Goal: Task Accomplishment & Management: Use online tool/utility

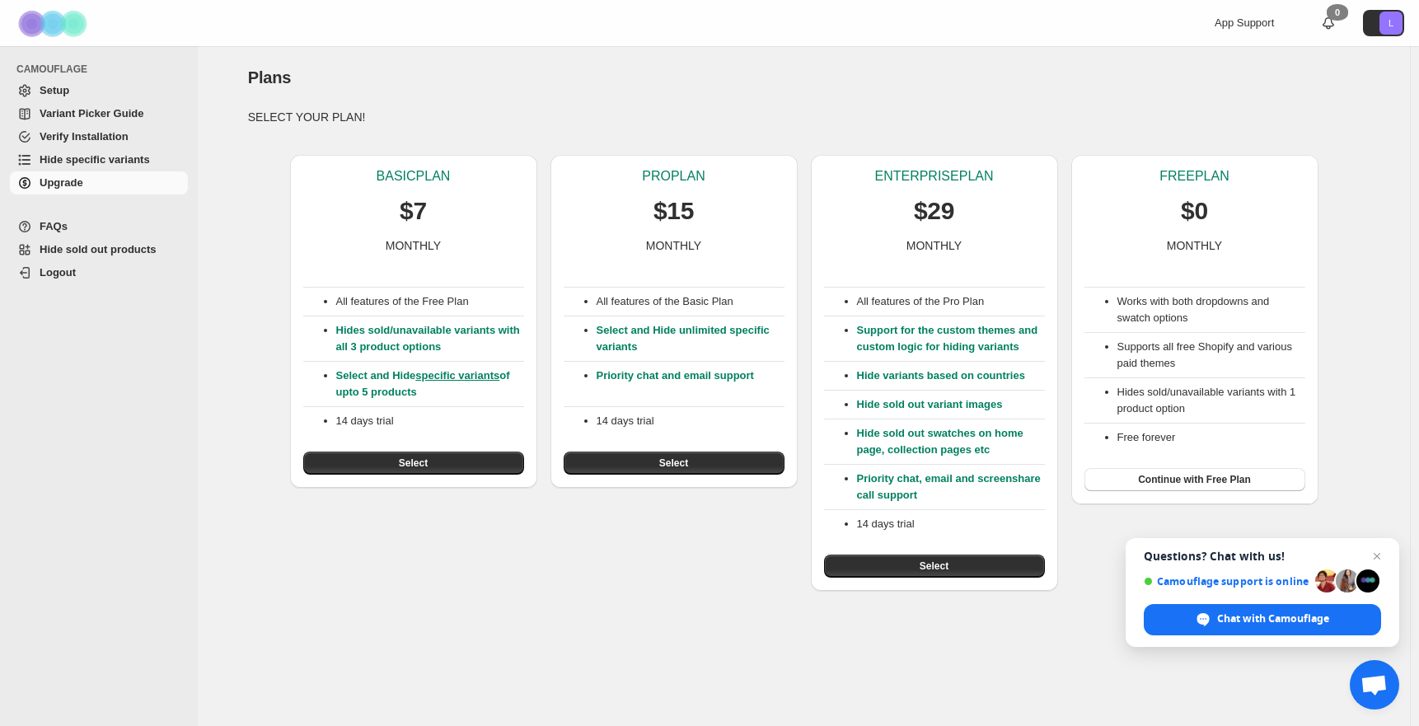
click at [1069, 113] on p "SELECT YOUR PLAN!" at bounding box center [804, 117] width 1112 height 16
click at [961, 41] on div "App Support 0 L" at bounding box center [1157, 23] width 508 height 46
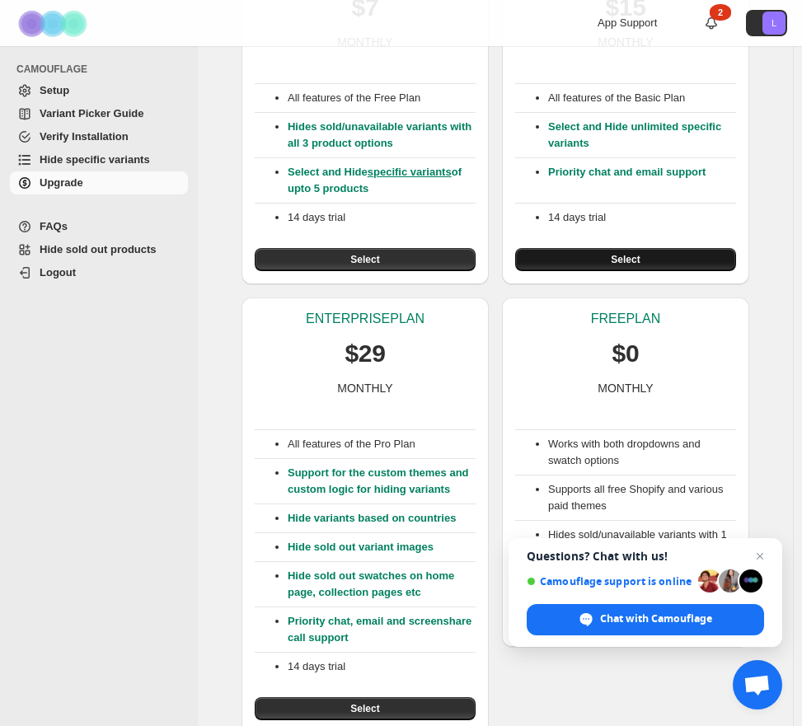
scroll to position [211, 0]
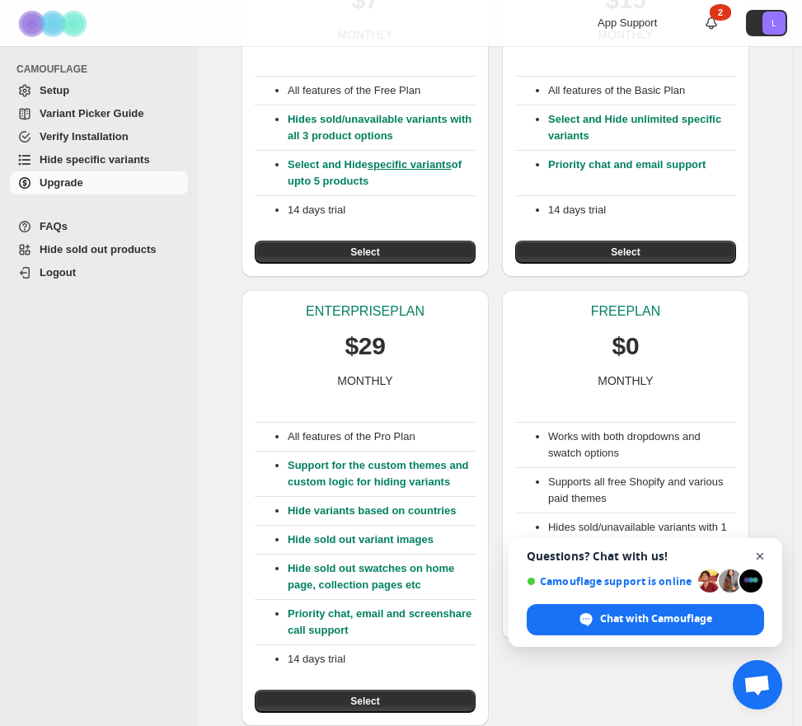
click at [761, 554] on span "Open chat" at bounding box center [760, 556] width 21 height 21
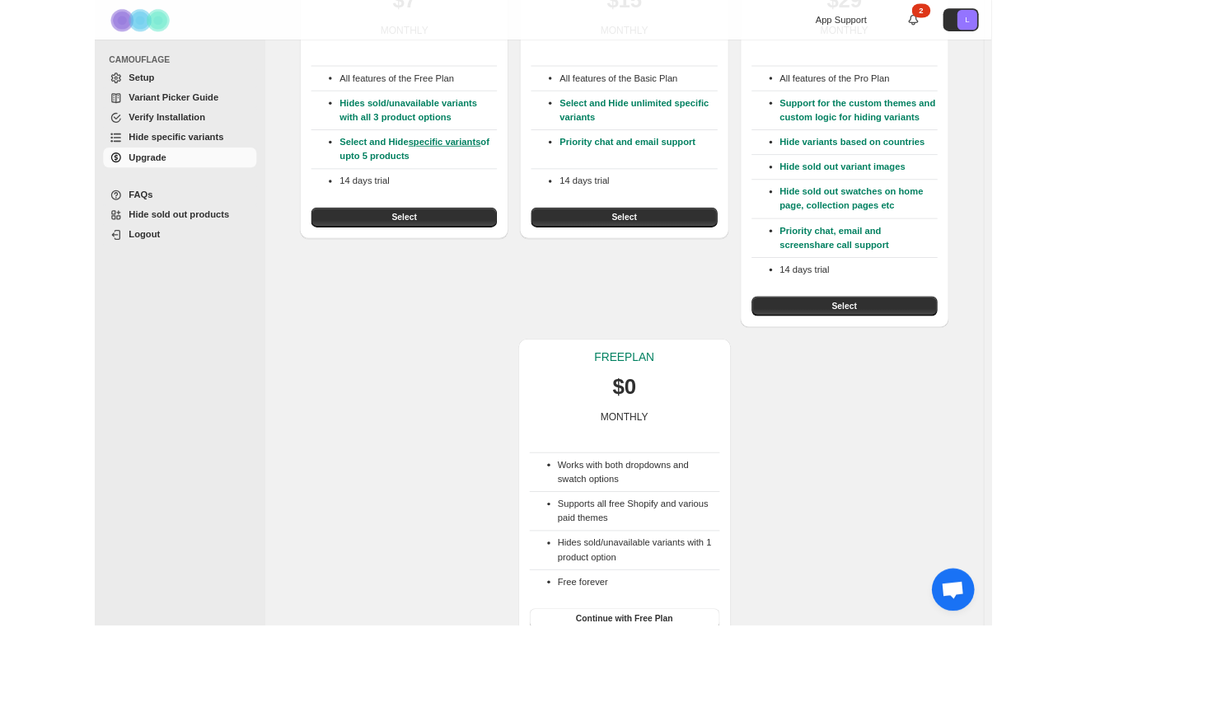
scroll to position [0, 0]
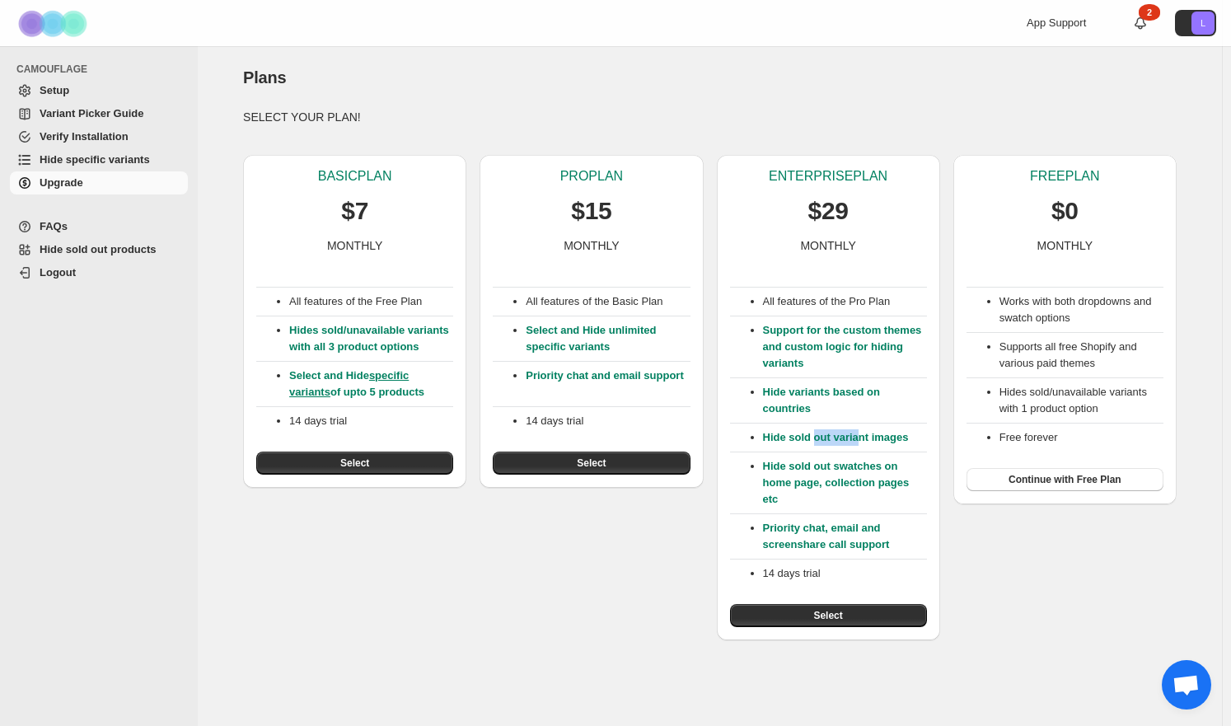
drag, startPoint x: 815, startPoint y: 439, endPoint x: 859, endPoint y: 438, distance: 44.5
click at [859, 438] on p "Hide sold out variant images" at bounding box center [845, 437] width 164 height 16
click at [861, 438] on p "Hide sold out variant images" at bounding box center [845, 437] width 164 height 16
click at [850, 611] on button "Select" at bounding box center [828, 615] width 197 height 23
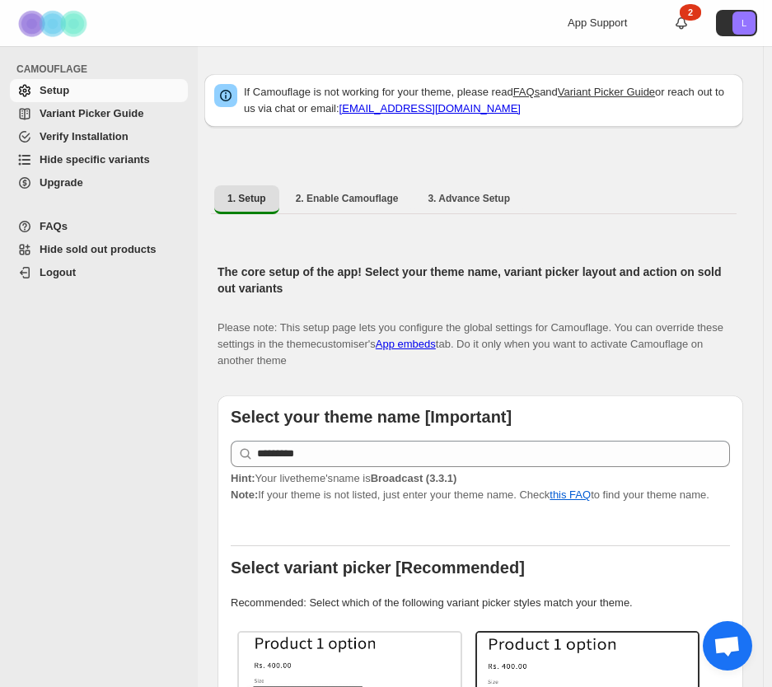
click at [332, 337] on p "Please note: This setup page lets you configure the global settings for Camoufl…" at bounding box center [474, 336] width 513 height 66
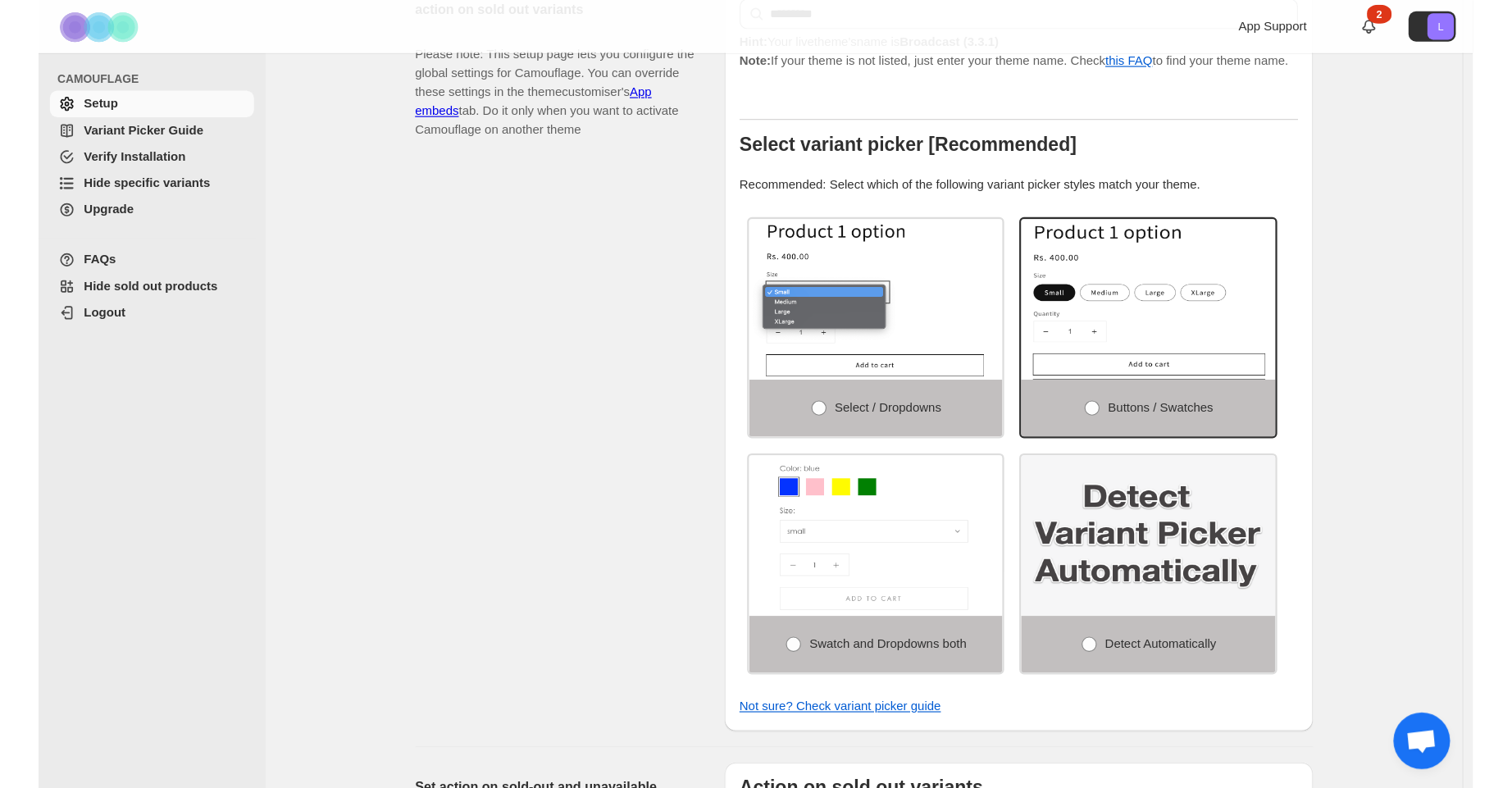
scroll to position [147, 0]
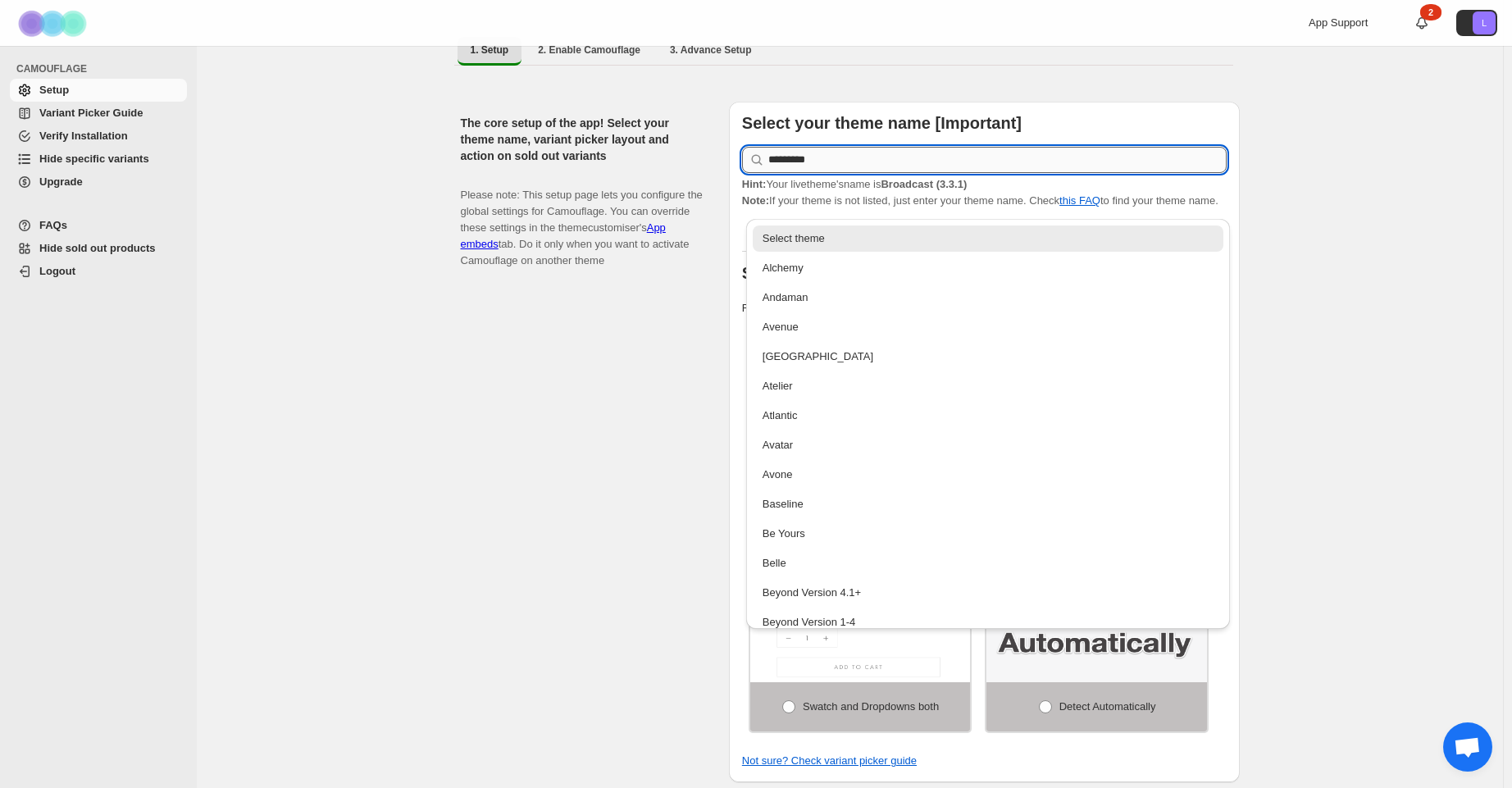
click at [776, 159] on input "*********" at bounding box center [997, 160] width 459 height 26
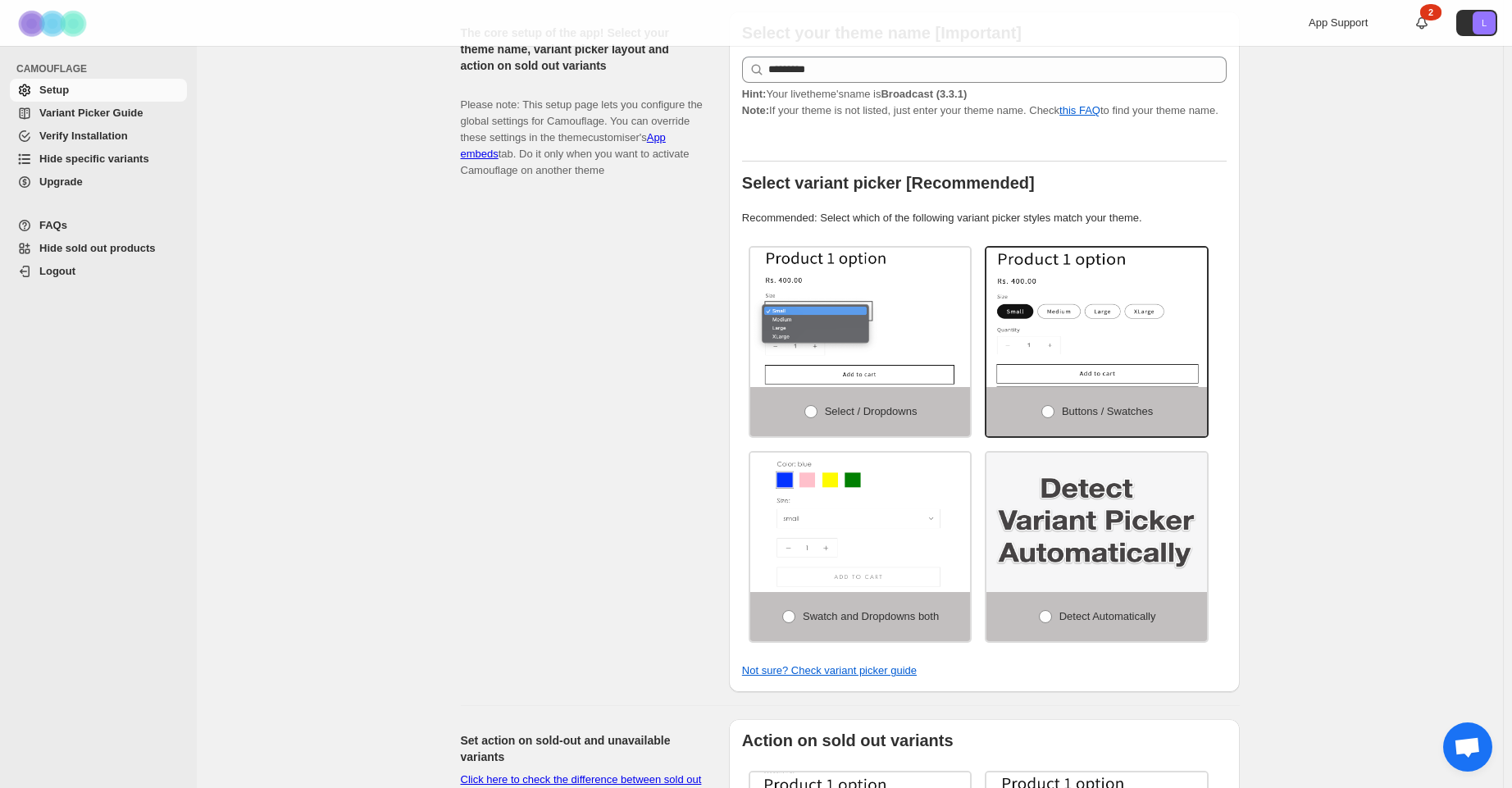
scroll to position [296, 0]
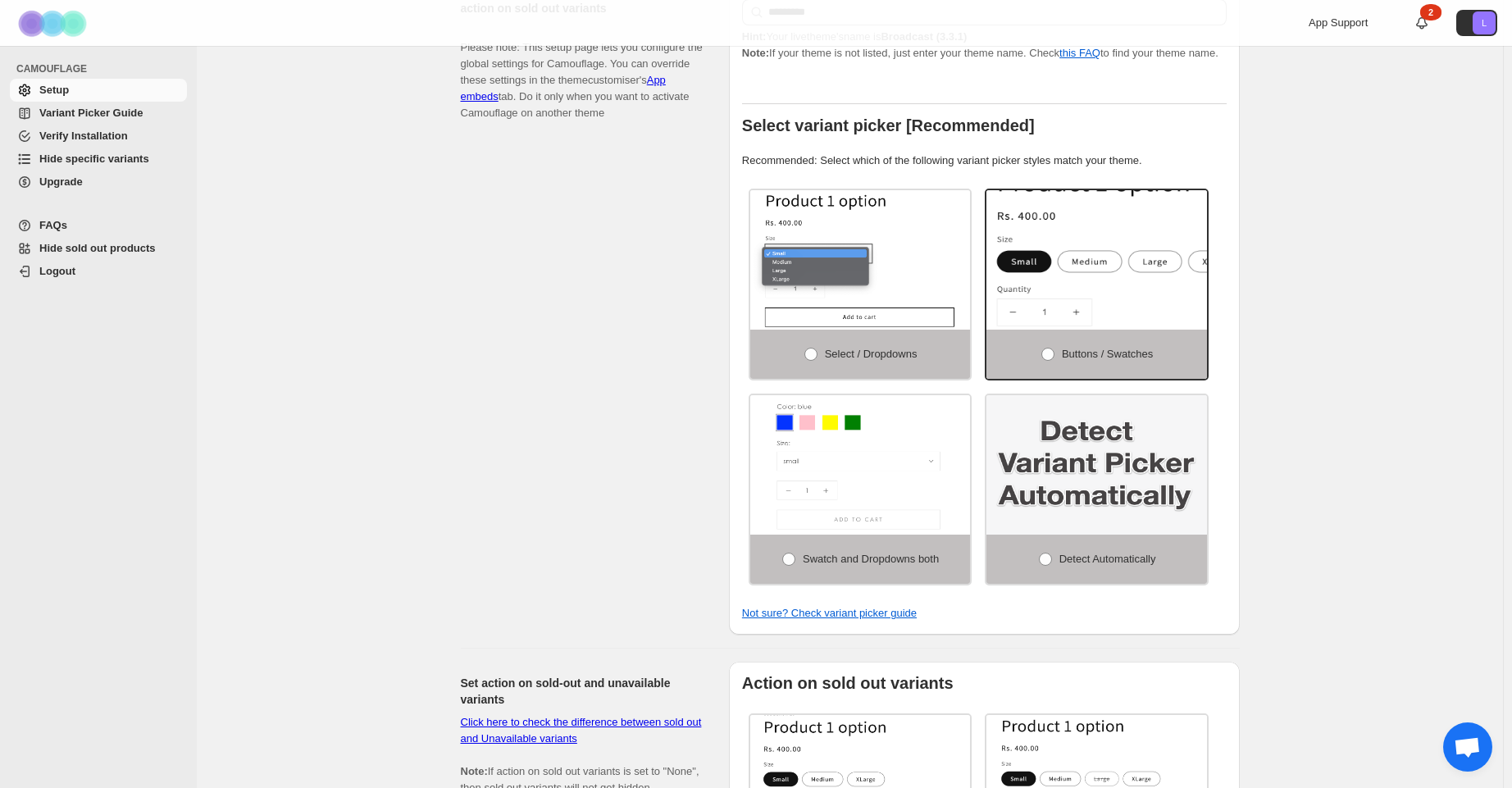
click at [776, 285] on img at bounding box center [1146, 270] width 330 height 209
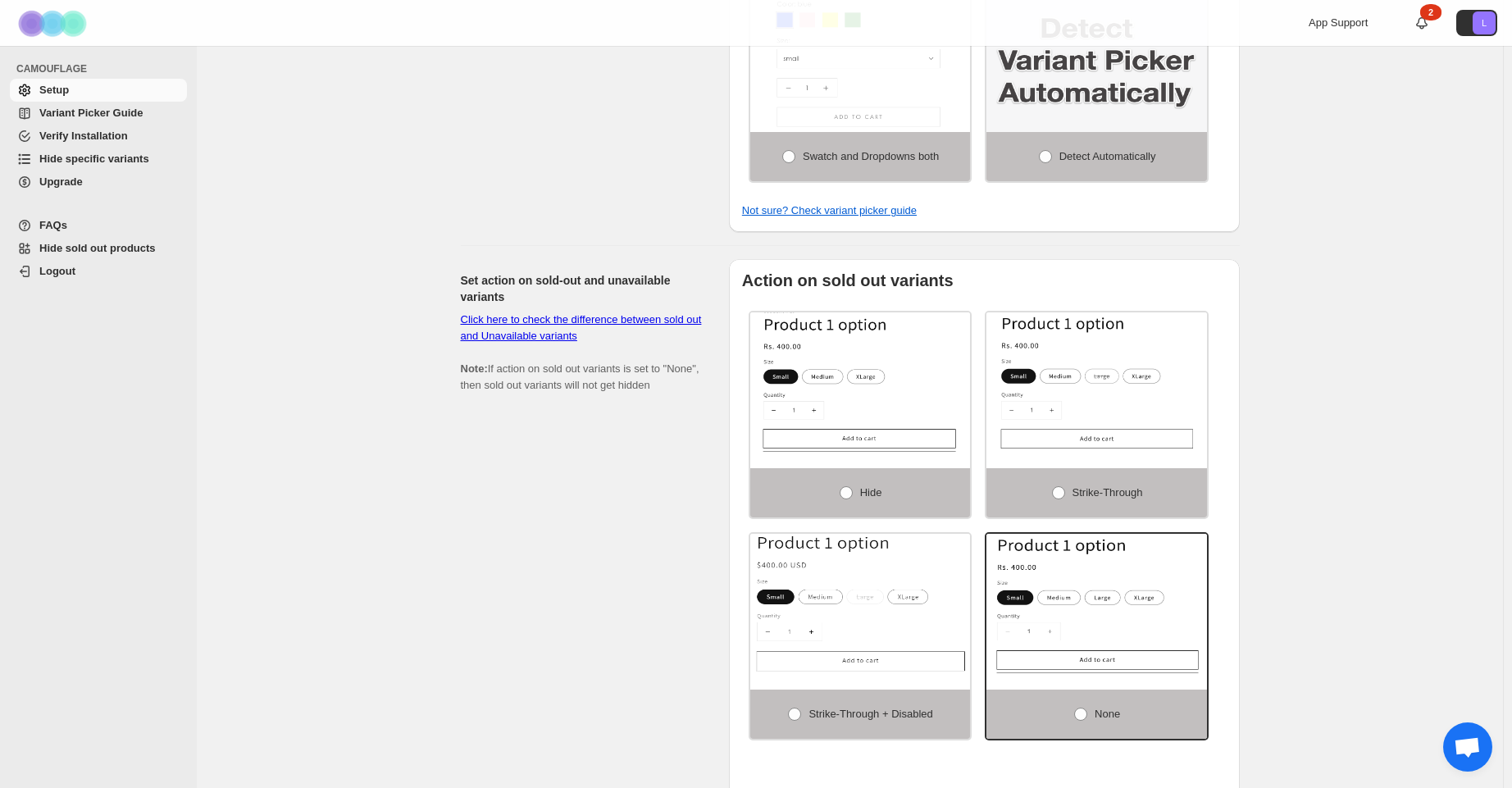
scroll to position [738, 0]
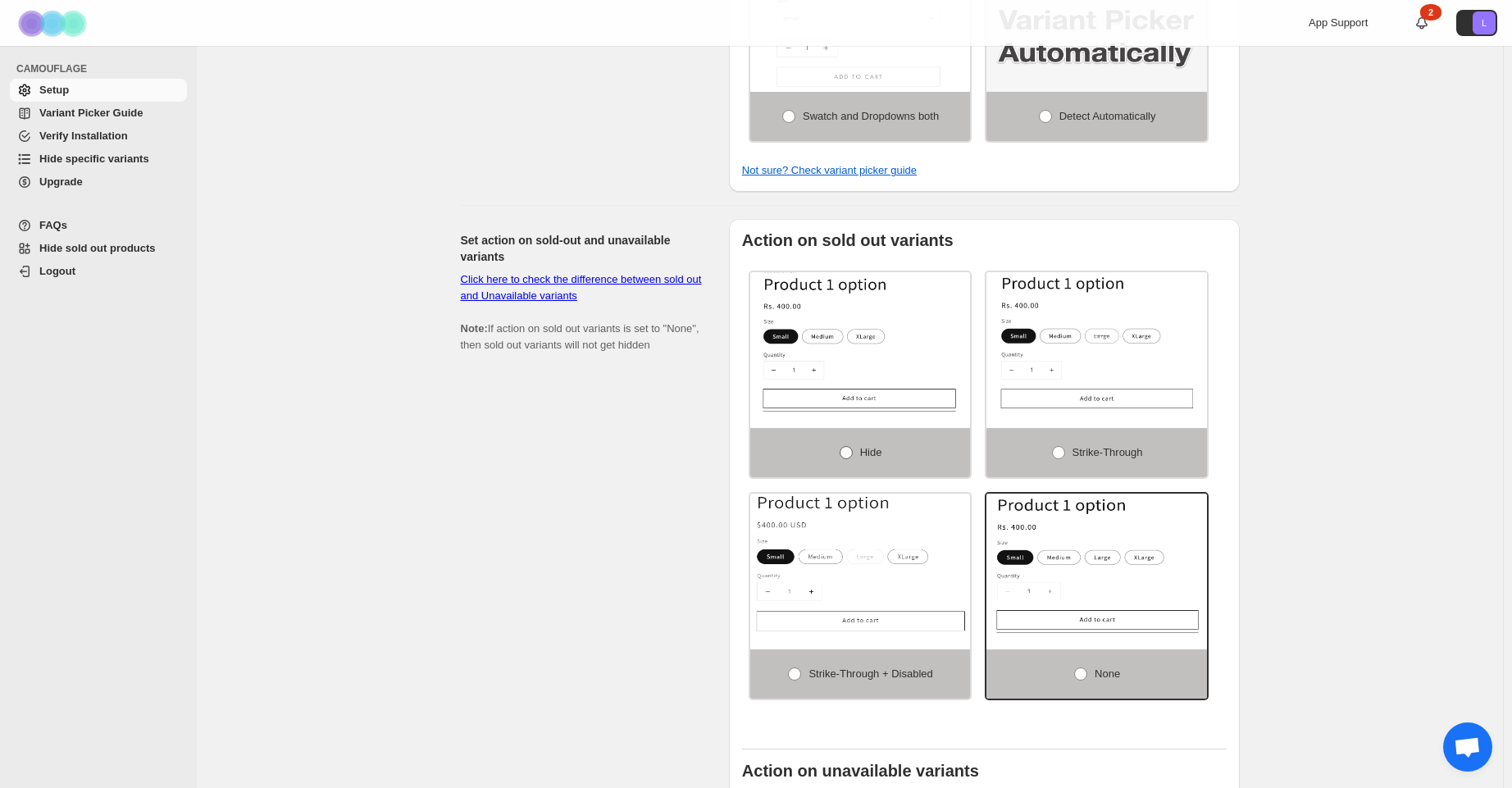
click at [776, 459] on span at bounding box center [846, 452] width 13 height 13
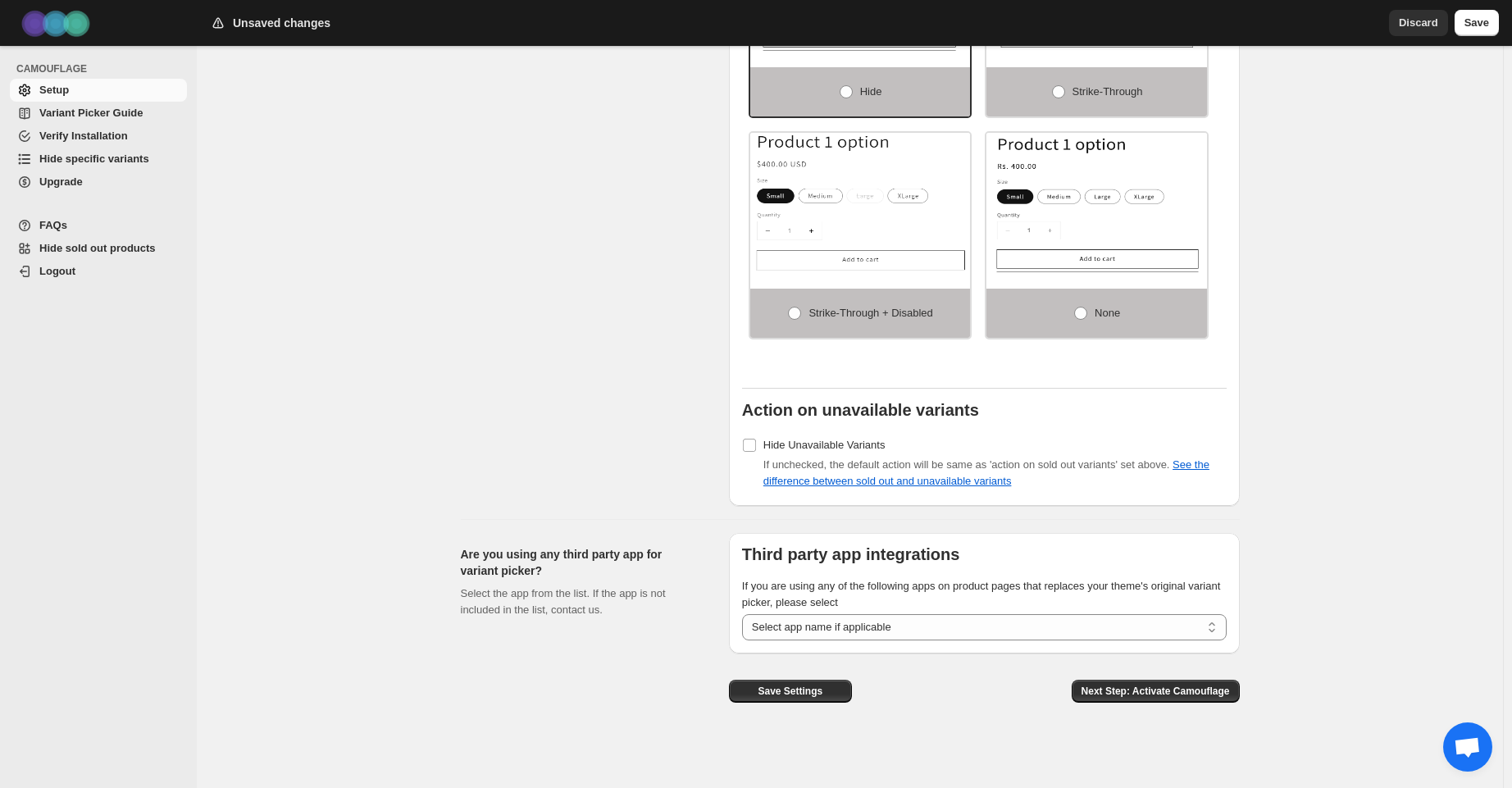
scroll to position [1101, 0]
click at [754, 453] on span at bounding box center [749, 445] width 15 height 15
click at [655, 438] on div "Set action on sold-out and unavailable variants Click here to check the differe…" at bounding box center [588, 181] width 255 height 648
click at [776, 632] on select "**********" at bounding box center [984, 627] width 484 height 26
drag, startPoint x: 739, startPoint y: 600, endPoint x: 867, endPoint y: 602, distance: 128.0
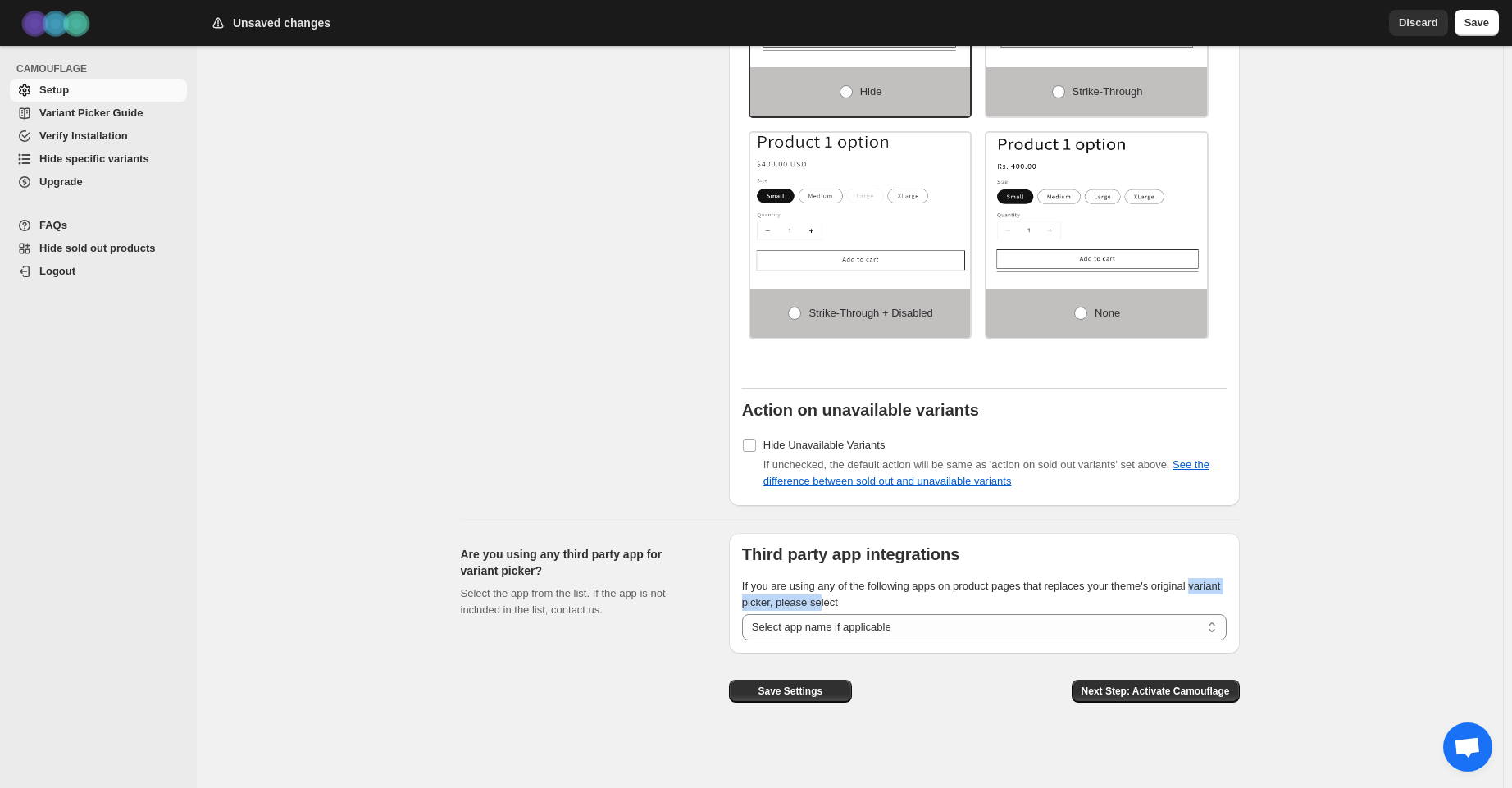
click at [776, 602] on div "**********" at bounding box center [984, 593] width 510 height 120
drag, startPoint x: 1073, startPoint y: 585, endPoint x: 817, endPoint y: 603, distance: 256.6
click at [776, 603] on span "If you are using any of the following apps on product pages that replaces your …" at bounding box center [981, 594] width 478 height 29
copy span "replaces your theme's original variant picker,"
click at [671, 445] on div "Set action on sold-out and unavailable variants Click here to check the differe…" at bounding box center [588, 181] width 255 height 648
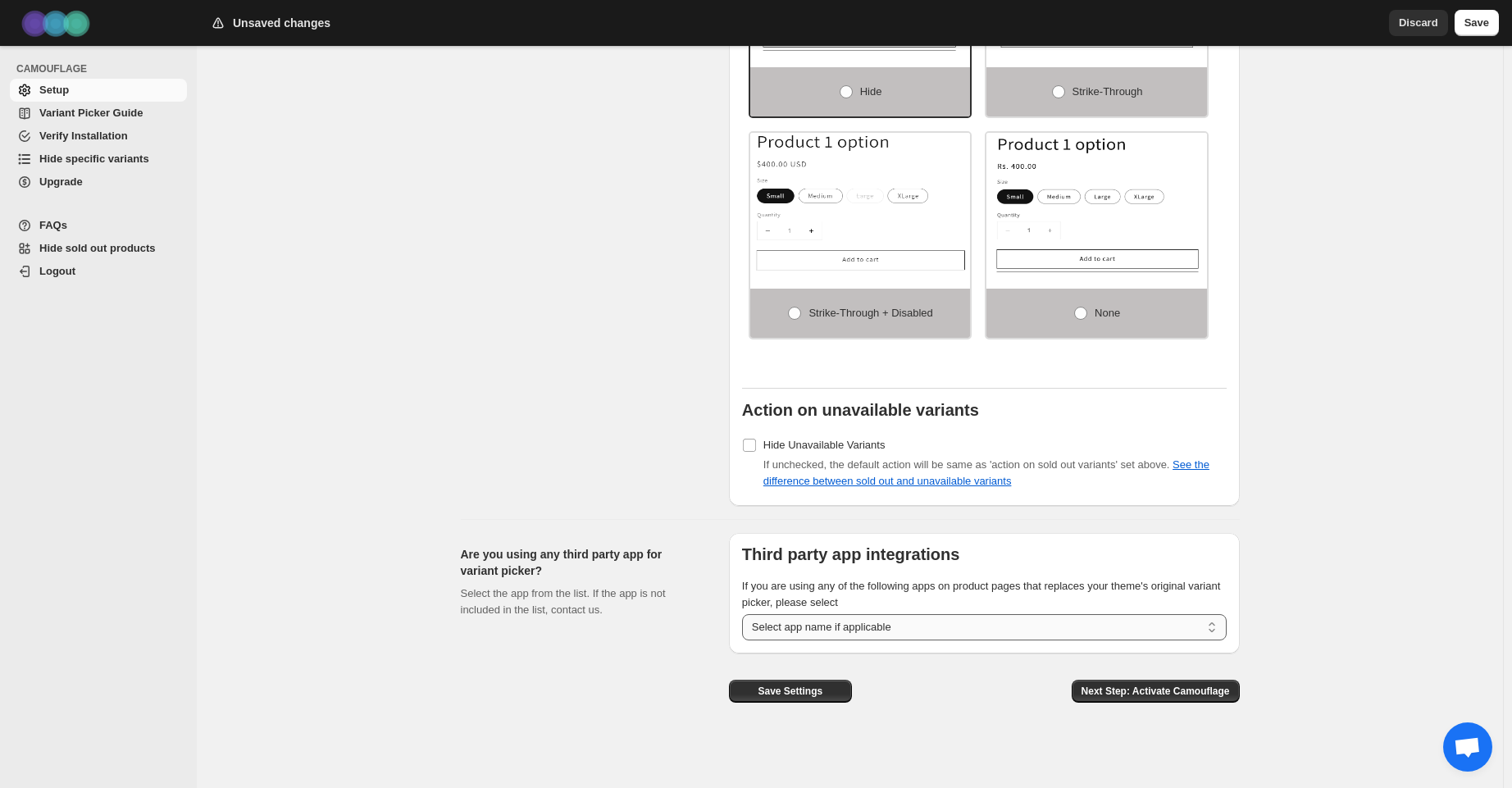
select select "******"
click at [745, 614] on select "**********" at bounding box center [984, 627] width 484 height 26
click at [683, 646] on div "Are you using any third party app for variant picker? Select the app from the l…" at bounding box center [588, 625] width 255 height 183
click at [776, 692] on span "Next Step: Activate Camouflage" at bounding box center [1155, 690] width 148 height 13
select select "**********"
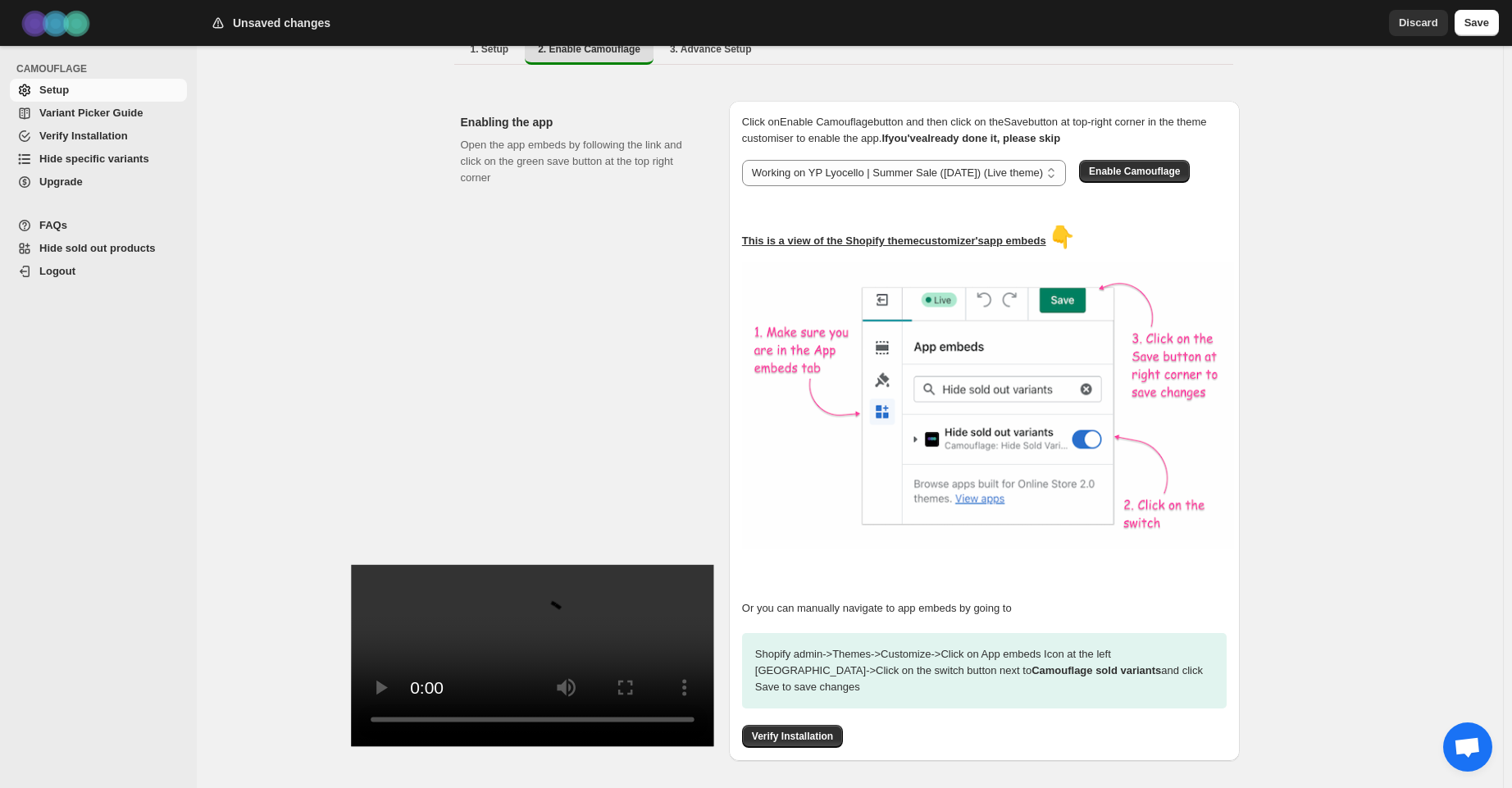
scroll to position [87, 0]
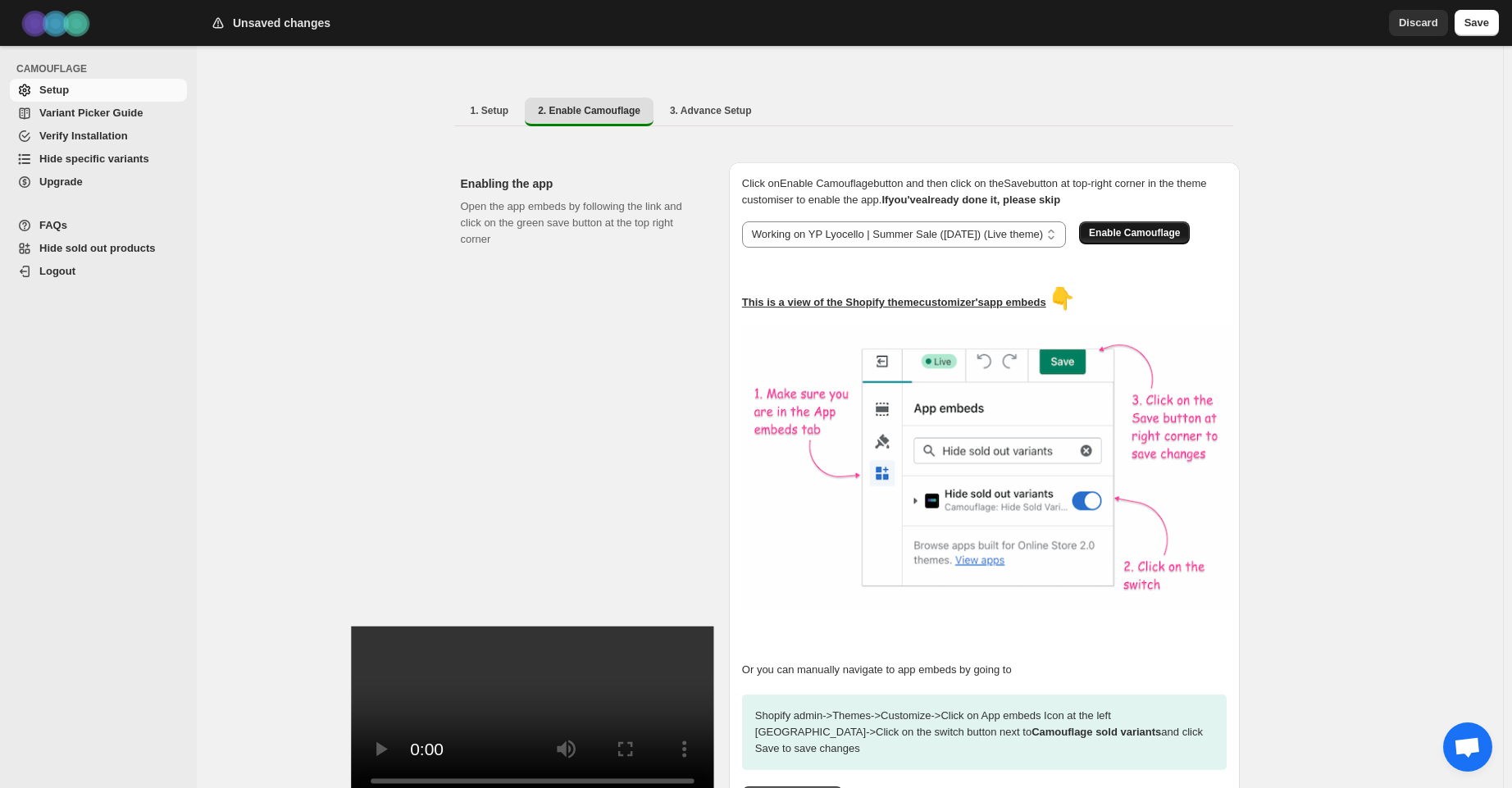
click at [776, 240] on span "Enable Camouflage" at bounding box center [1133, 232] width 91 height 13
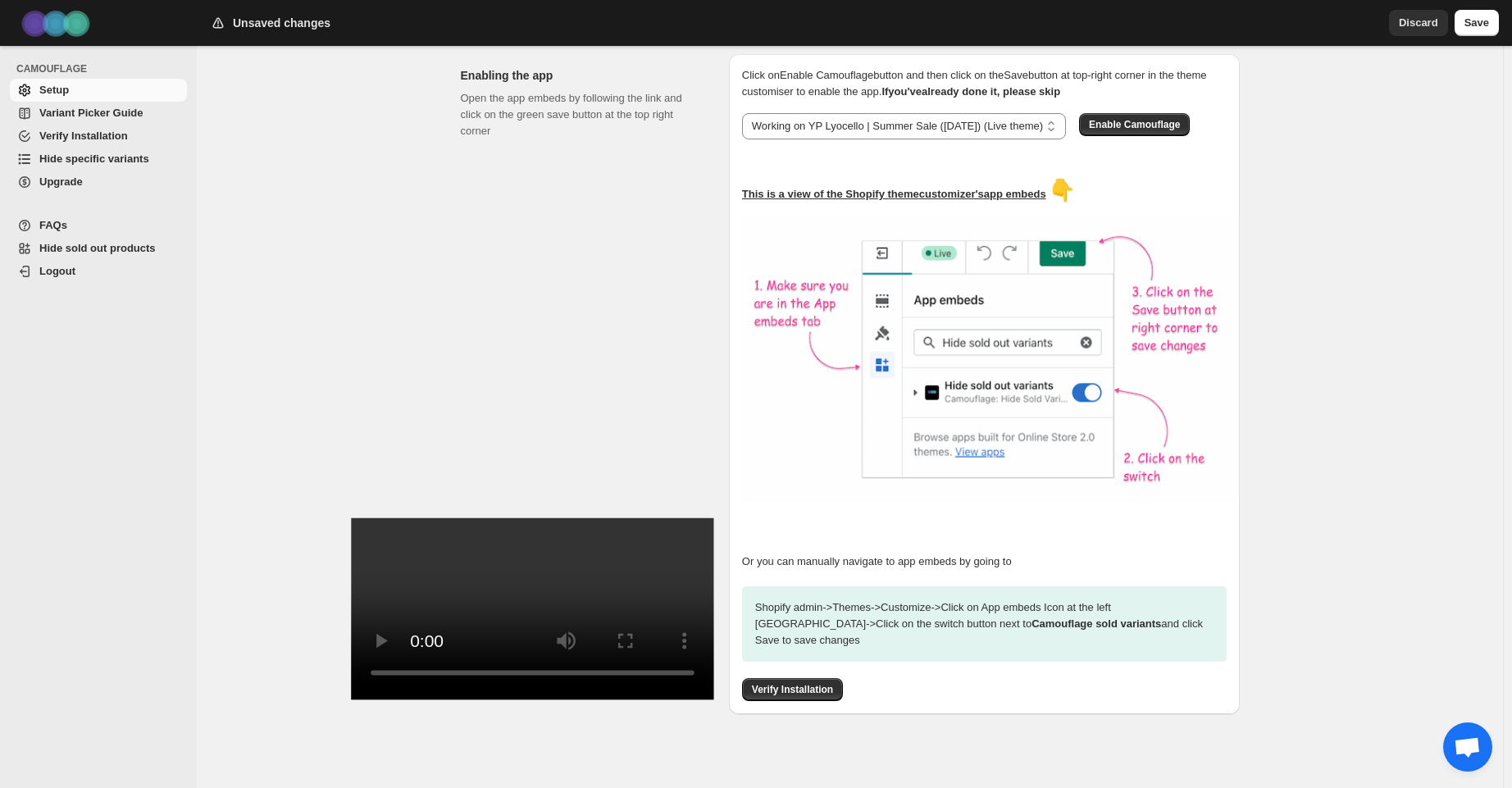
scroll to position [235, 0]
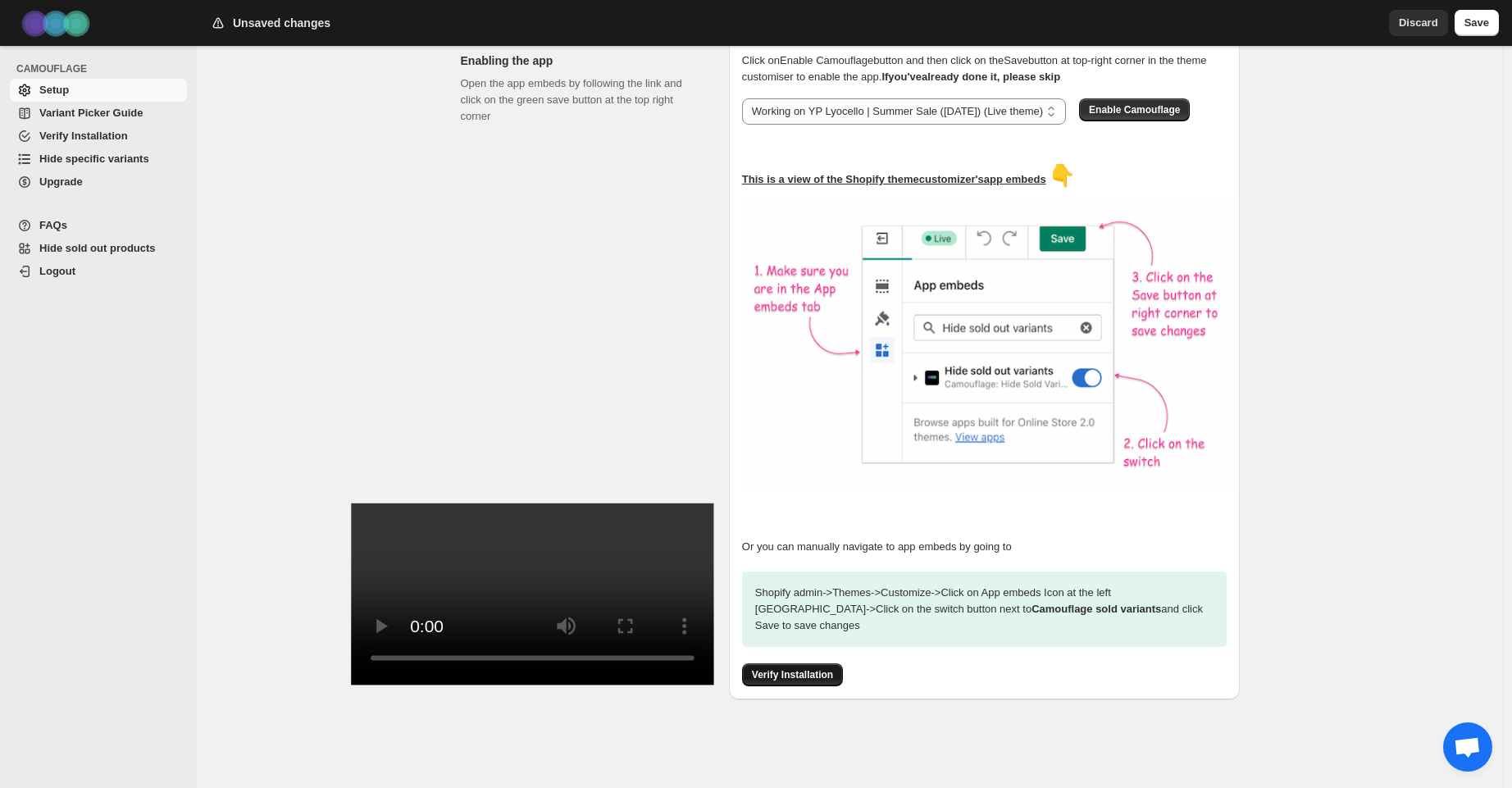
click at [776, 677] on span "Verify Installation" at bounding box center [793, 675] width 82 height 13
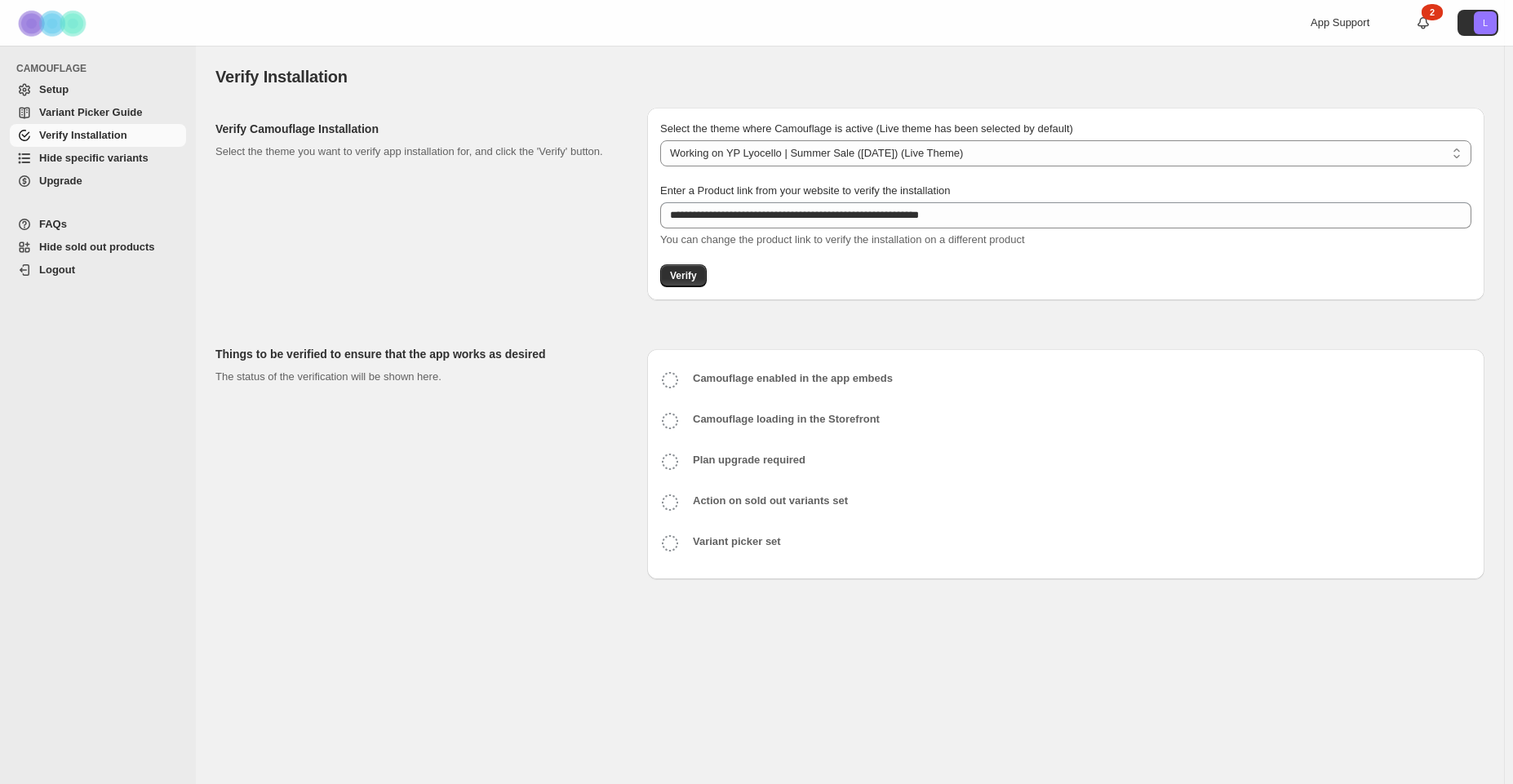
select select "**********"
click at [679, 269] on span "Verify" at bounding box center [683, 275] width 27 height 13
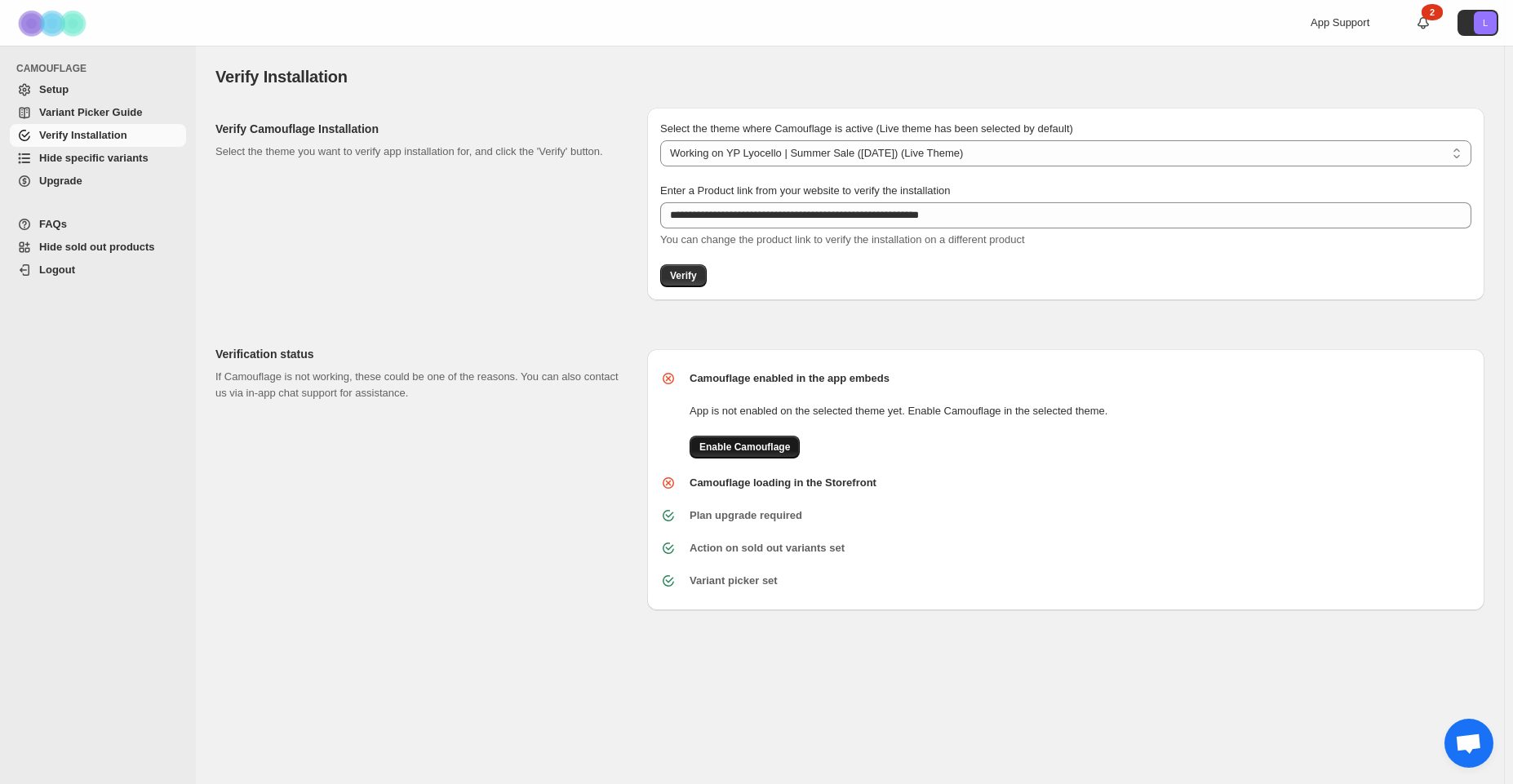
click at [750, 453] on button "Enable Camouflage" at bounding box center [744, 446] width 110 height 23
click at [684, 285] on button "Verify" at bounding box center [683, 275] width 47 height 23
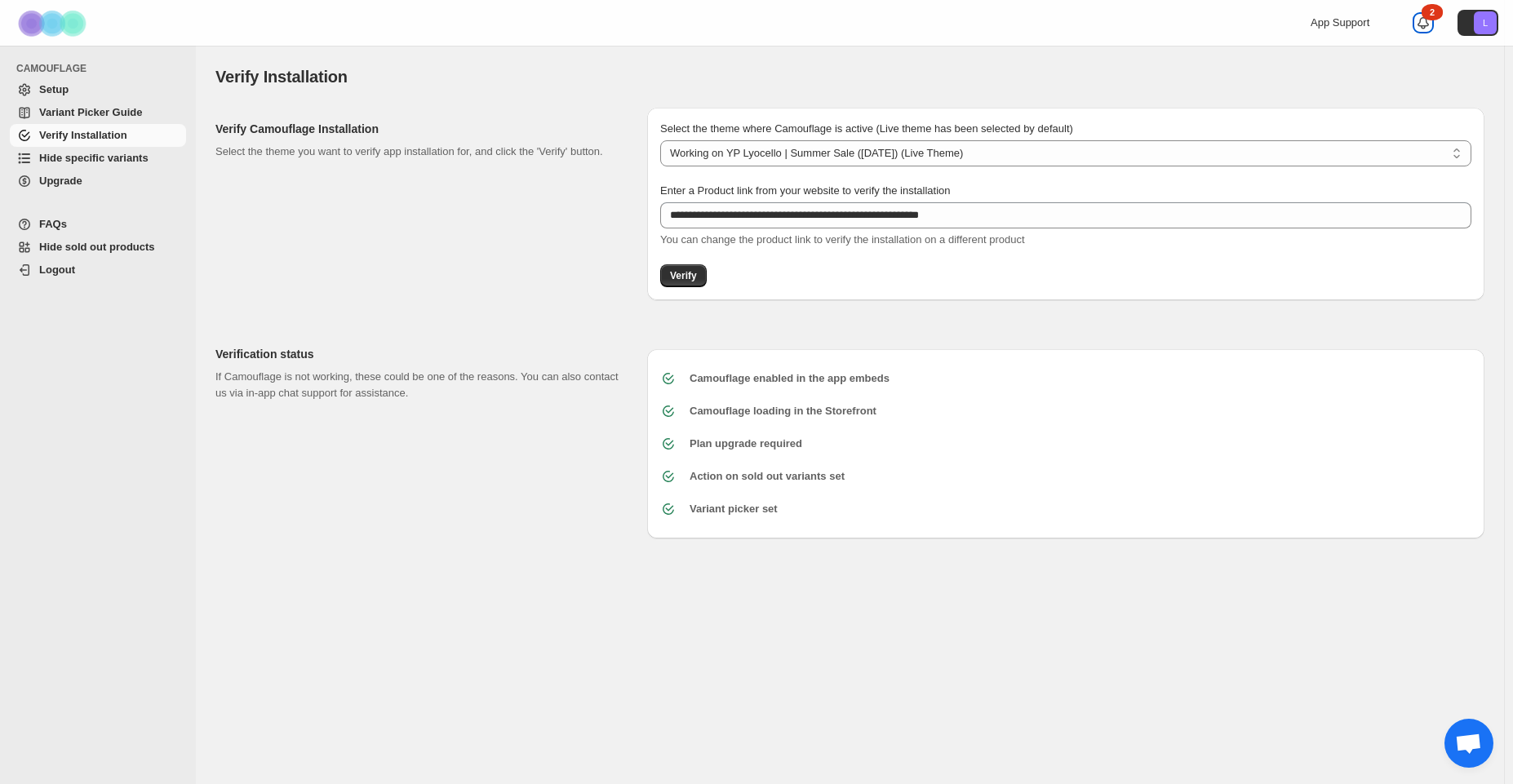
click at [1417, 29] on icon at bounding box center [1423, 23] width 16 height 16
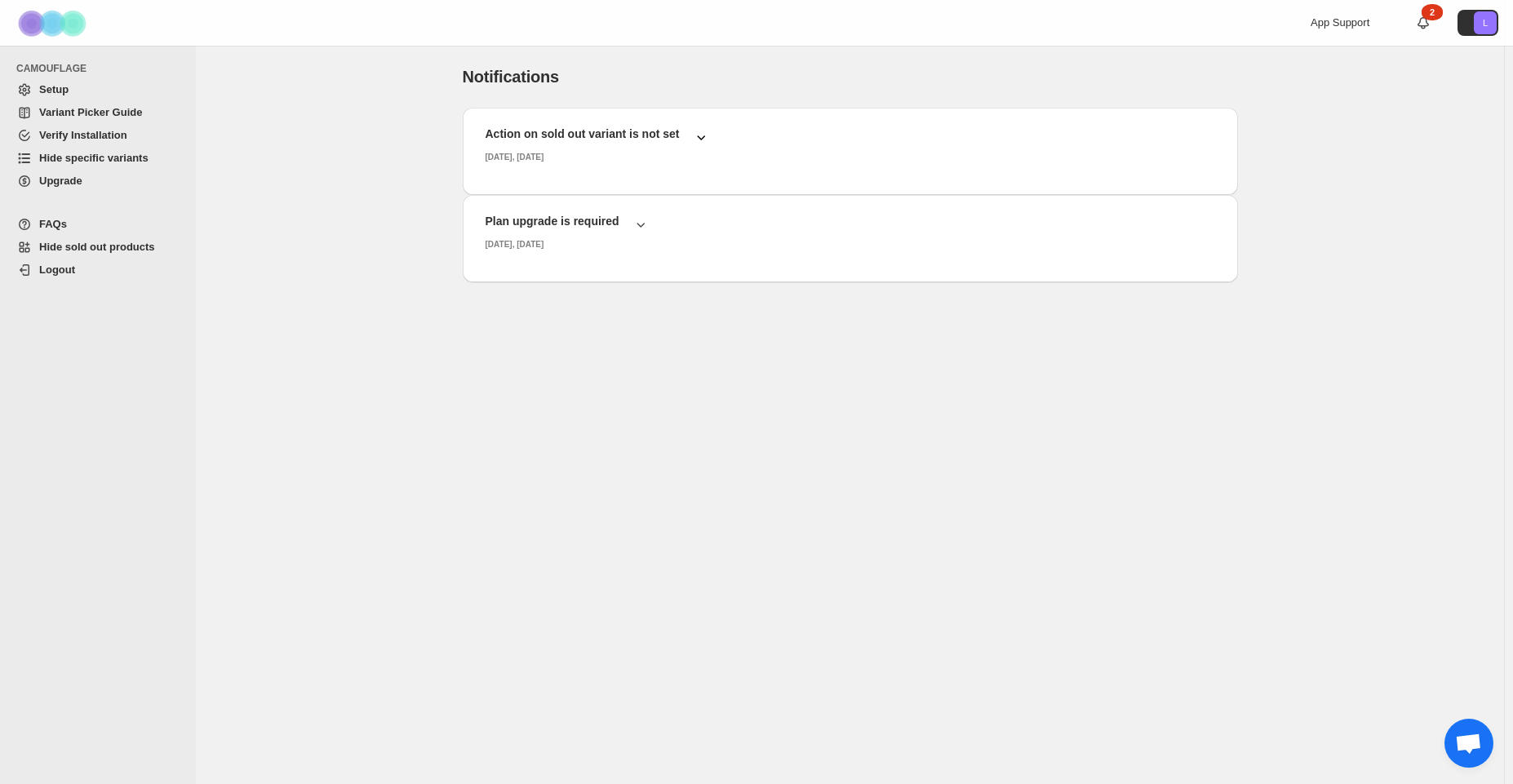
click at [691, 139] on div "Action on sold out variant is not set" at bounding box center [590, 129] width 237 height 33
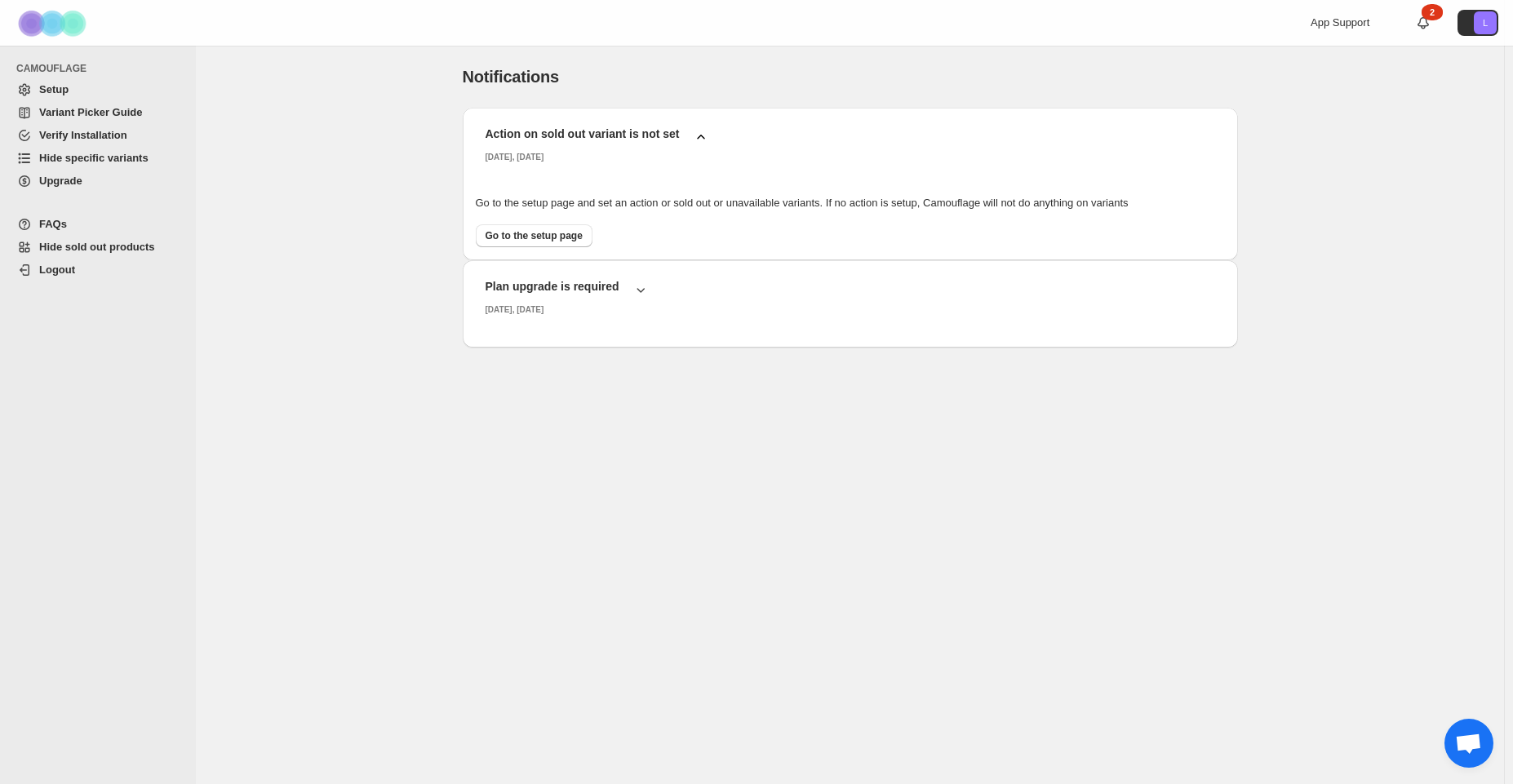
click at [691, 139] on div "Action on sold out variant is not set" at bounding box center [590, 129] width 237 height 33
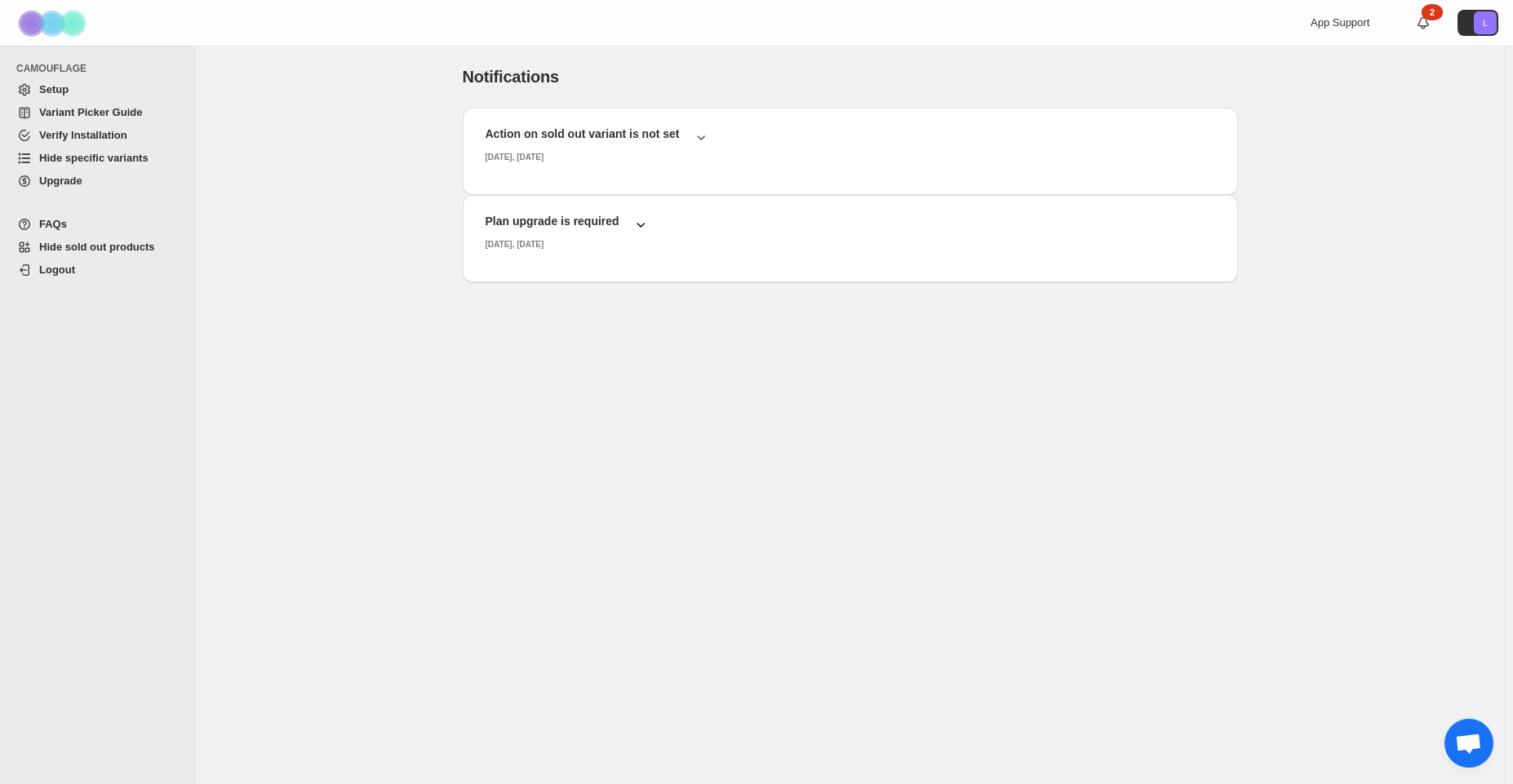
click at [632, 225] on div "Plan upgrade is required" at bounding box center [560, 216] width 176 height 33
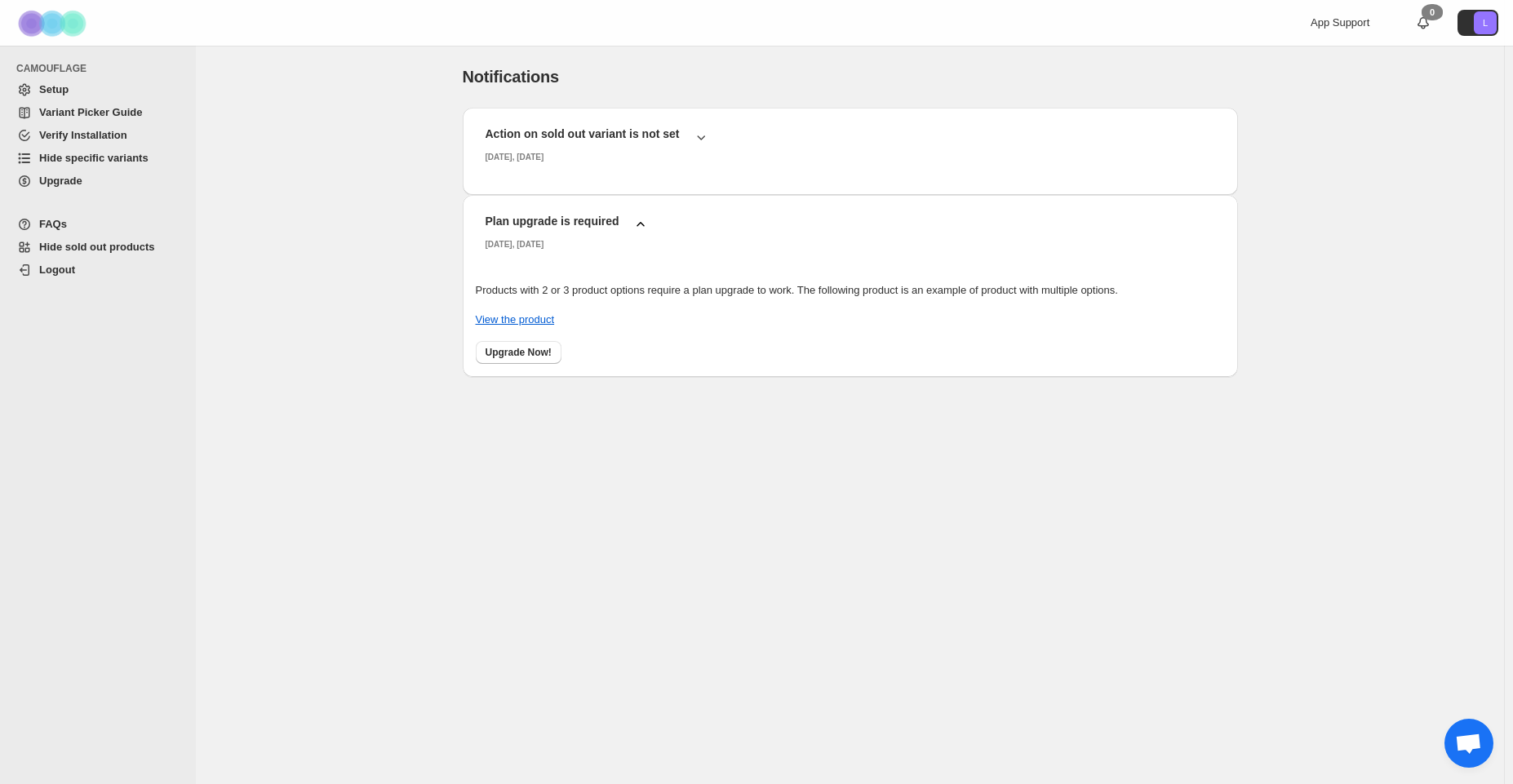
click at [632, 225] on div "Plan upgrade is required" at bounding box center [560, 216] width 176 height 33
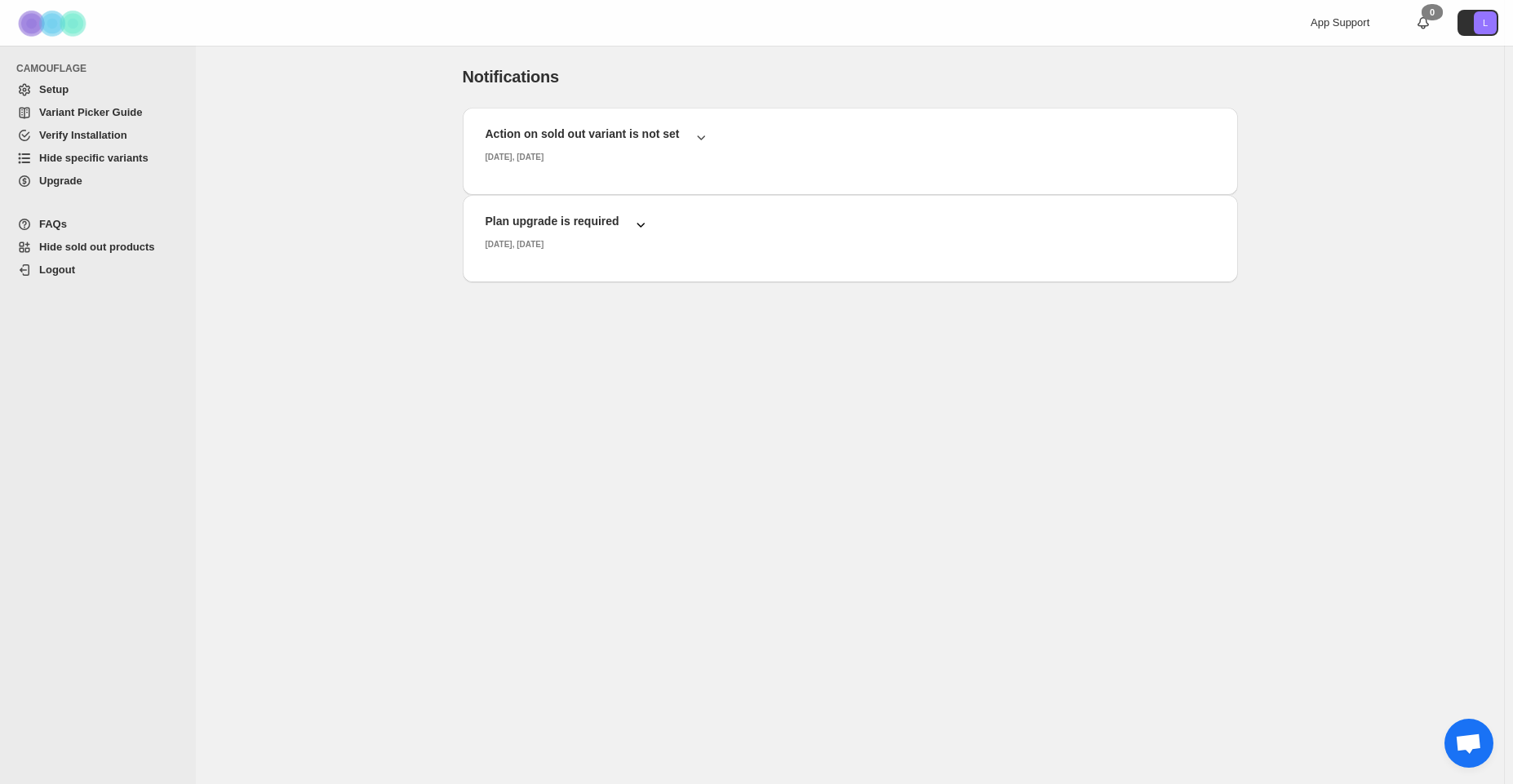
click at [632, 225] on div "Plan upgrade is required" at bounding box center [560, 216] width 176 height 33
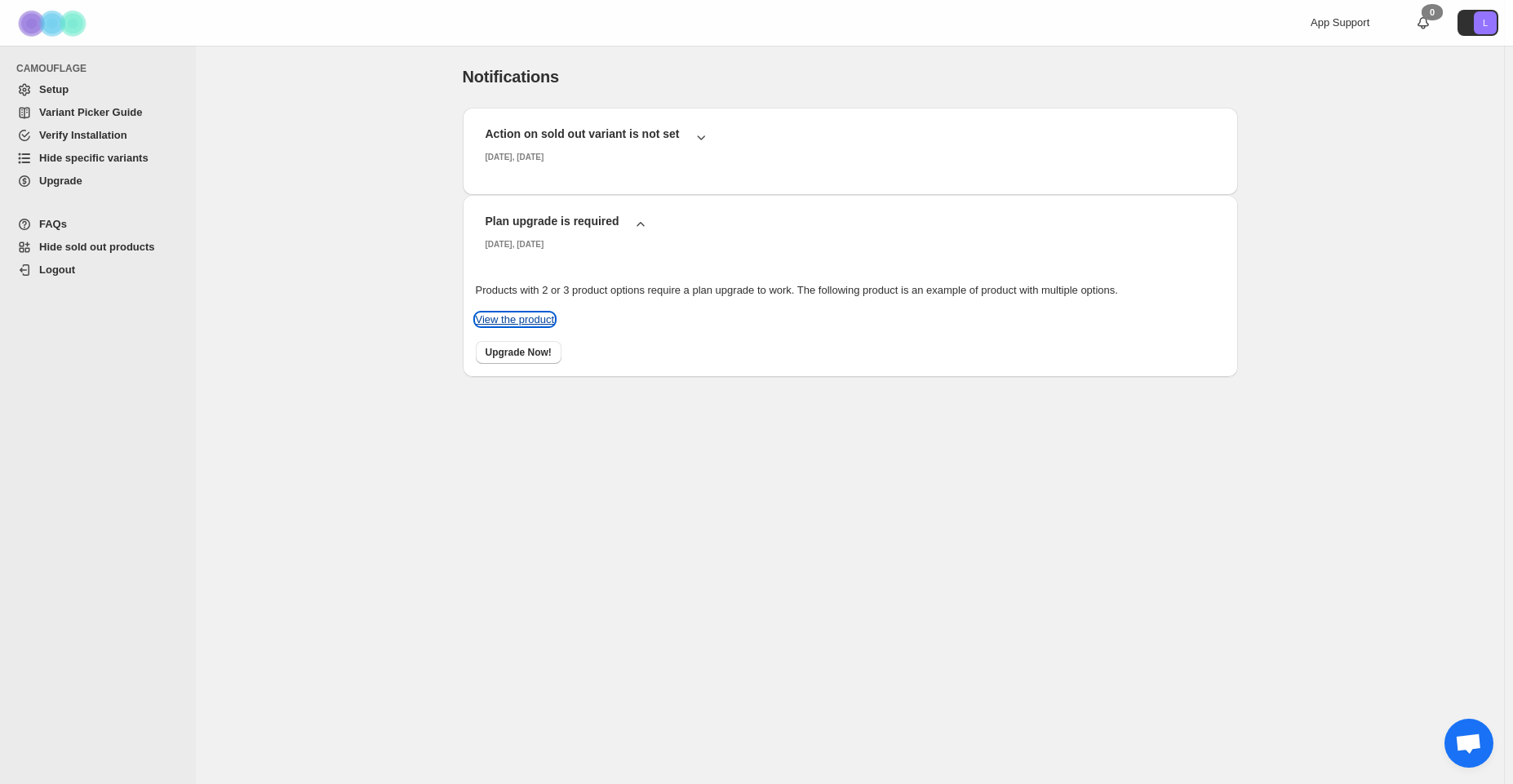
click at [522, 313] on link "View the product" at bounding box center [515, 319] width 79 height 12
drag, startPoint x: 845, startPoint y: 285, endPoint x: 1125, endPoint y: 290, distance: 280.0
click at [1122, 290] on div "Products with 2 or 3 product options require a plan upgrade to work. The follow…" at bounding box center [850, 290] width 749 height 16
click at [1125, 290] on div "Products with 2 or 3 product options require a plan upgrade to work. The follow…" at bounding box center [850, 290] width 749 height 16
click at [518, 346] on span "Upgrade Now!" at bounding box center [518, 351] width 66 height 13
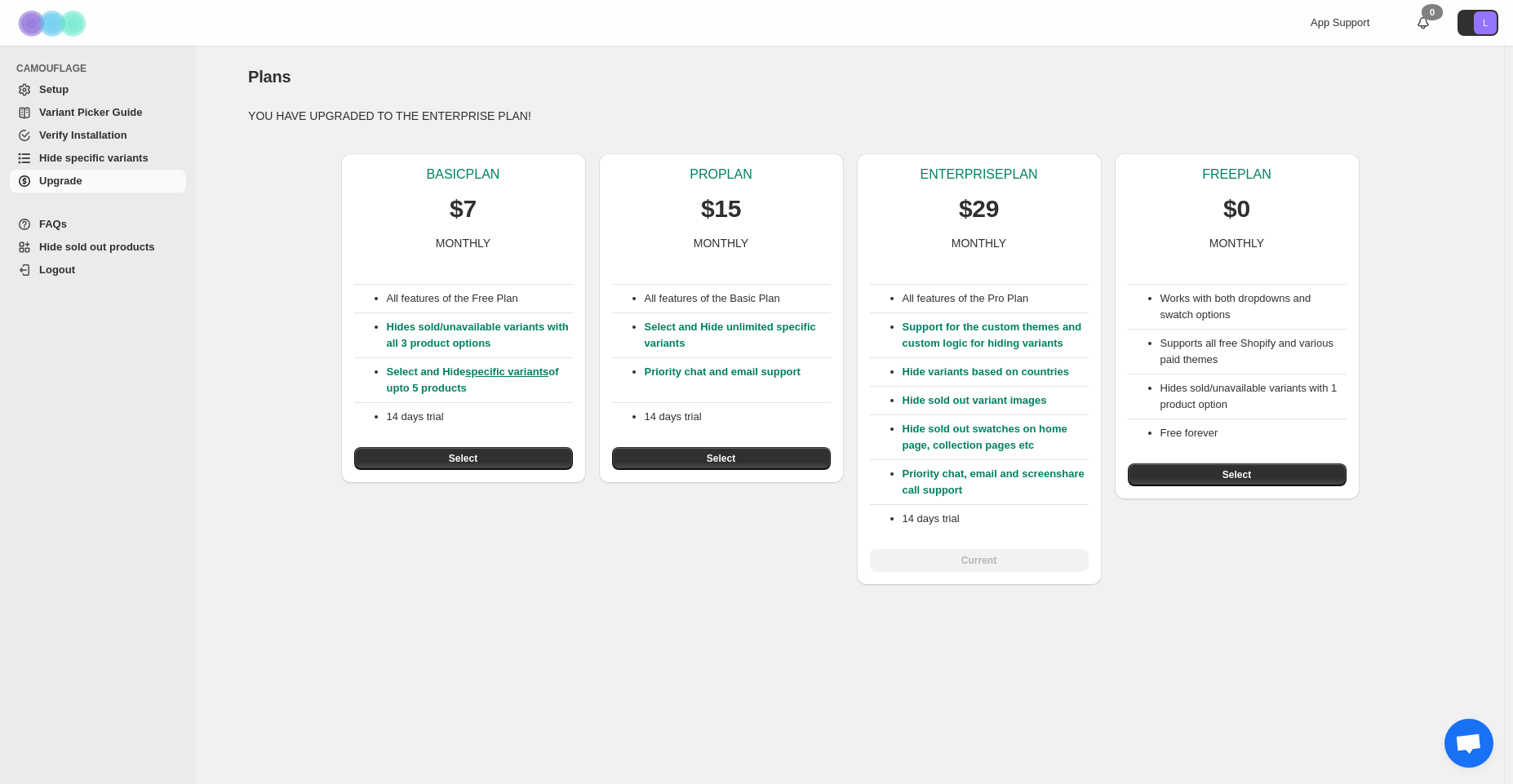
click at [980, 555] on div "All features of the Pro Plan Support for the custom themes and custom logic for…" at bounding box center [978, 412] width 219 height 321
